Goal: Task Accomplishment & Management: Manage account settings

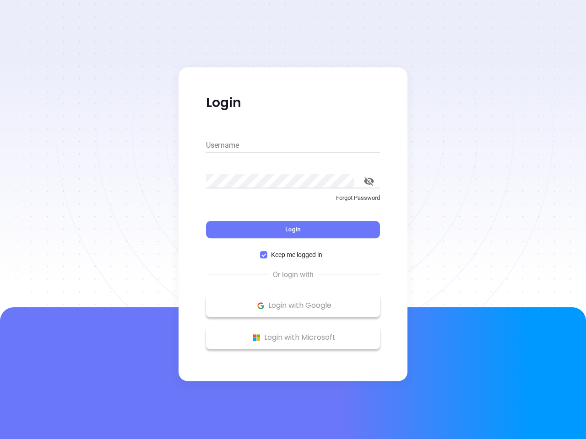
click at [293, 220] on div "Login" at bounding box center [293, 224] width 174 height 28
click at [293, 146] on input "Username" at bounding box center [293, 145] width 174 height 15
click at [369, 181] on icon "toggle password visibility" at bounding box center [369, 181] width 10 height 9
click at [293, 230] on span "Login" at bounding box center [293, 230] width 16 height 8
click at [293, 255] on span "Keep me logged in" at bounding box center [296, 255] width 59 height 10
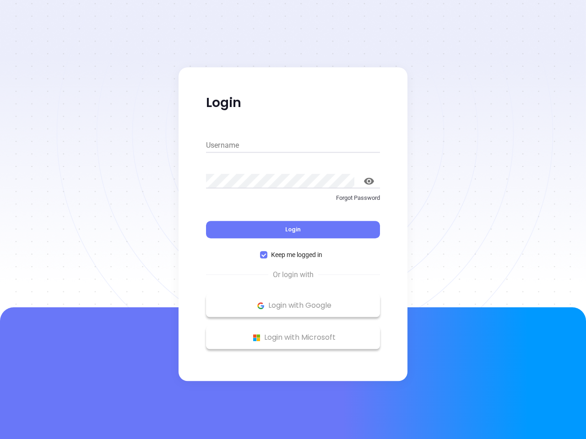
click at [267, 255] on input "Keep me logged in" at bounding box center [263, 254] width 7 height 7
checkbox input "false"
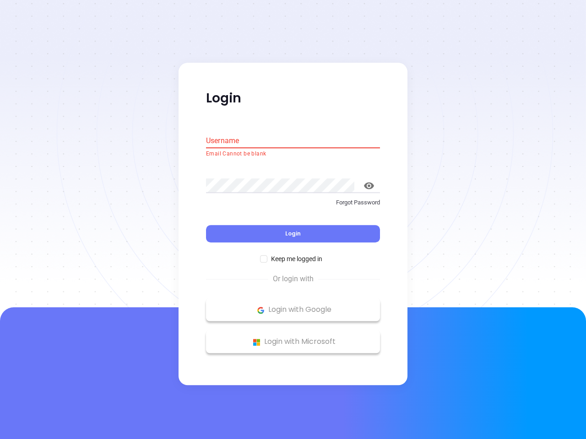
click at [293, 306] on p "Login with Google" at bounding box center [293, 310] width 165 height 14
click at [293, 338] on p "Login with Microsoft" at bounding box center [293, 343] width 165 height 14
